Goal: Feedback & Contribution: Leave review/rating

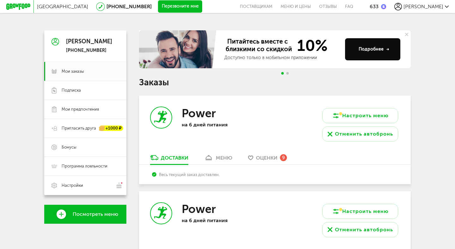
click at [271, 155] on span "Оценки" at bounding box center [266, 158] width 21 height 6
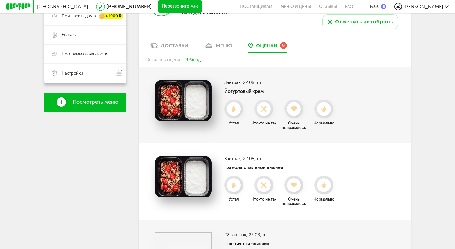
scroll to position [113, 0]
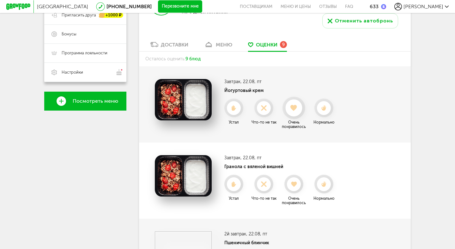
click at [296, 108] on use at bounding box center [294, 108] width 7 height 6
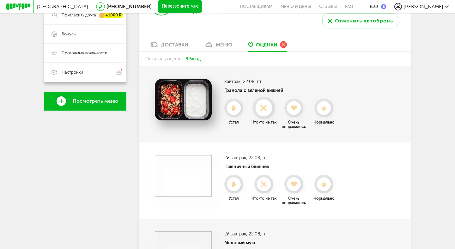
click at [264, 108] on use at bounding box center [263, 108] width 12 height 12
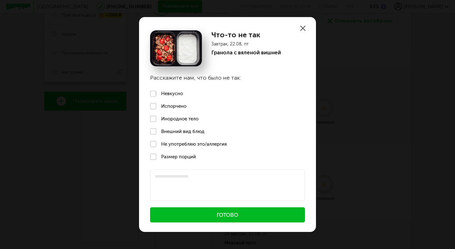
click at [175, 144] on label "Не употребляю это/аллергия" at bounding box center [227, 144] width 177 height 13
click at [181, 177] on textarea at bounding box center [227, 185] width 155 height 32
type textarea "**********"
click at [209, 214] on button "Готово" at bounding box center [227, 214] width 155 height 15
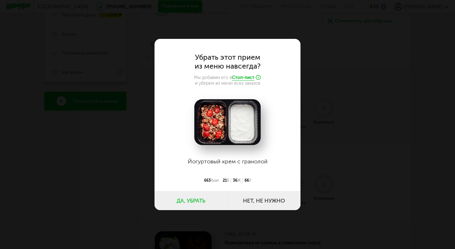
click at [200, 197] on button "Да, убрать" at bounding box center [190, 200] width 73 height 19
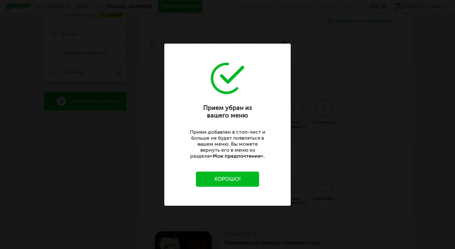
click at [241, 178] on button "Хорошо!" at bounding box center [227, 179] width 63 height 15
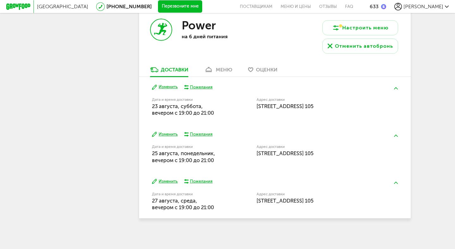
scroll to position [713, 0]
